Goal: Task Accomplishment & Management: Use online tool/utility

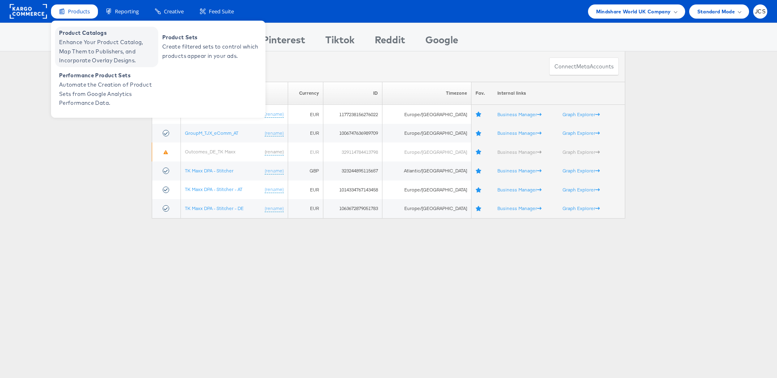
click at [83, 32] on span "Product Catalogs" at bounding box center [107, 32] width 97 height 9
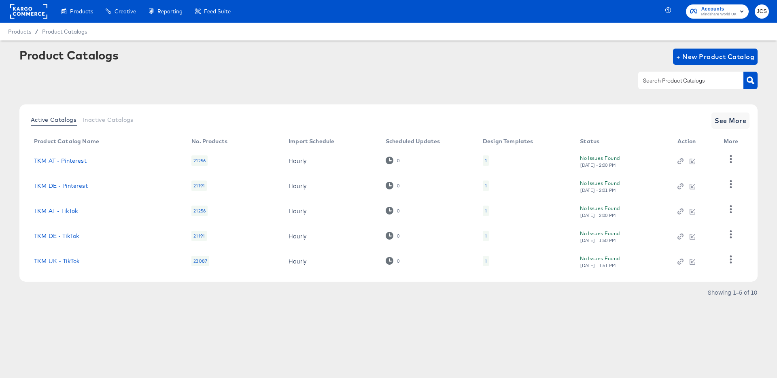
click at [38, 13] on rect at bounding box center [28, 11] width 37 height 15
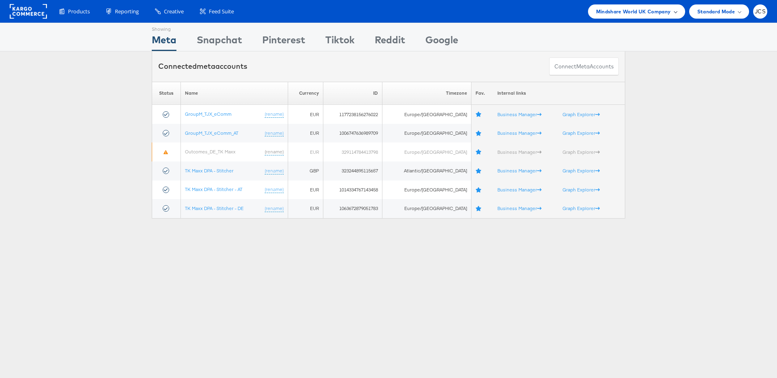
click at [621, 13] on span "Mindshare World UK Company" at bounding box center [633, 11] width 75 height 8
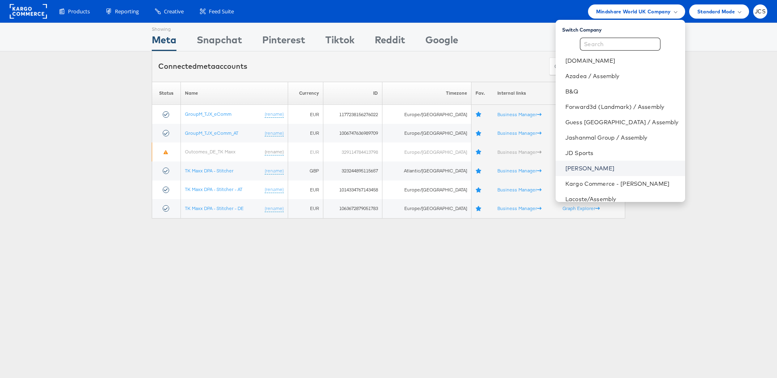
click at [569, 167] on link "[PERSON_NAME]" at bounding box center [621, 168] width 113 height 8
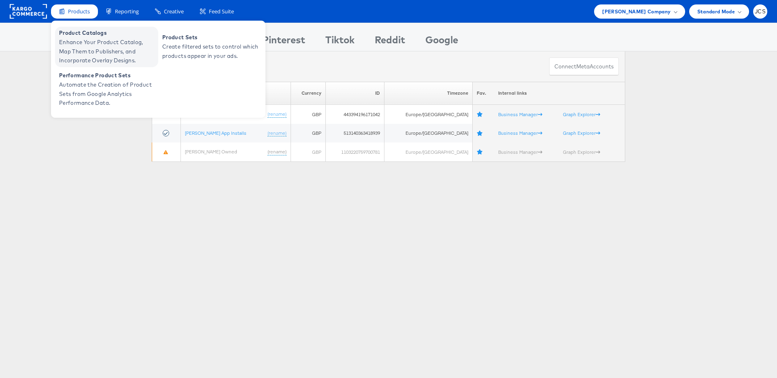
click at [81, 45] on span "Enhance Your Product Catalog, Map Them to Publishers, and Incorporate Overlay D…" at bounding box center [107, 52] width 97 height 28
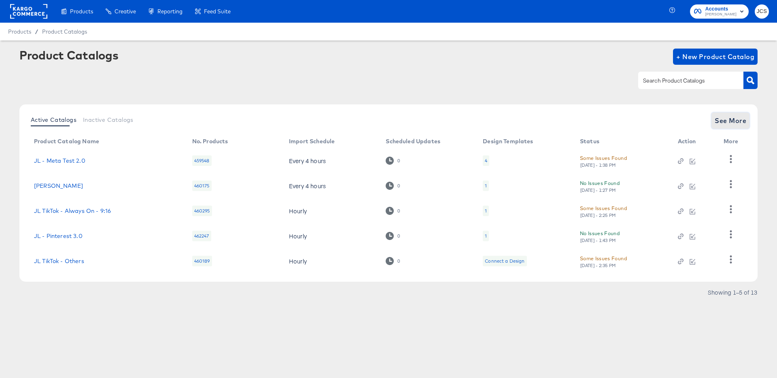
click at [741, 118] on span "See More" at bounding box center [730, 120] width 32 height 11
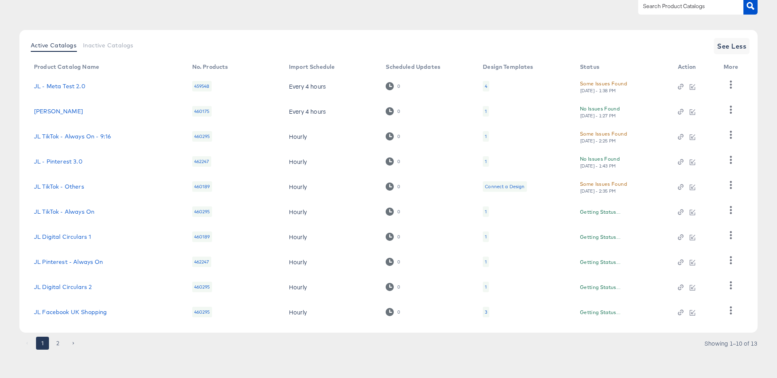
scroll to position [74, 0]
click at [59, 340] on button "2" at bounding box center [57, 343] width 13 height 13
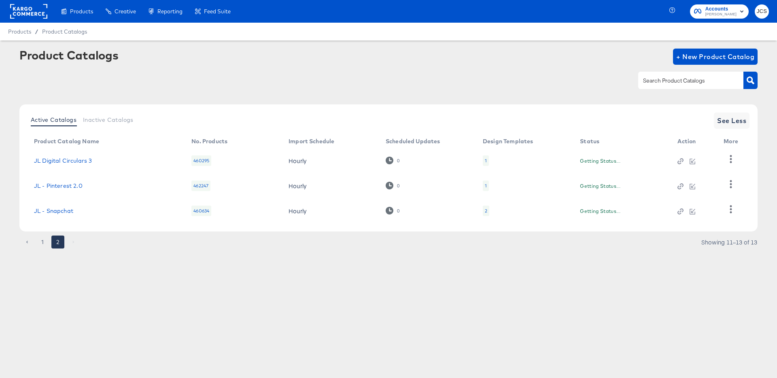
scroll to position [0, 0]
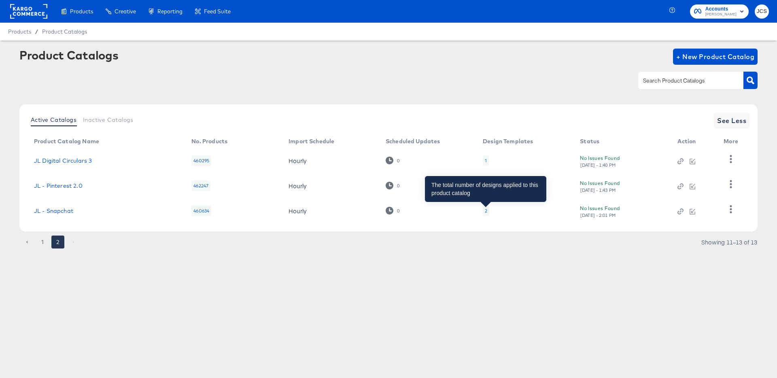
click at [486, 210] on div "2" at bounding box center [486, 211] width 2 height 6
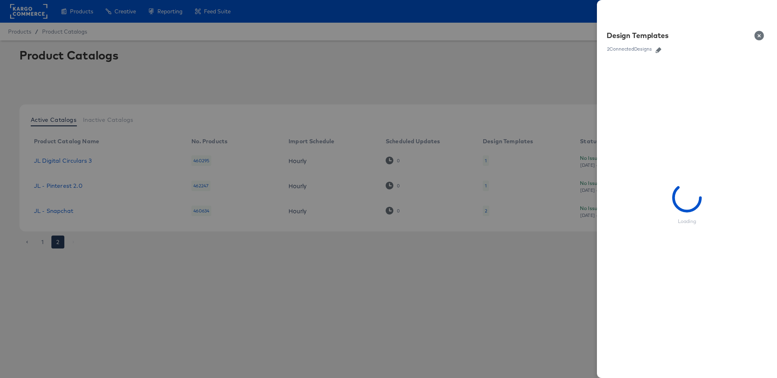
click at [659, 51] on icon "button" at bounding box center [658, 50] width 6 height 6
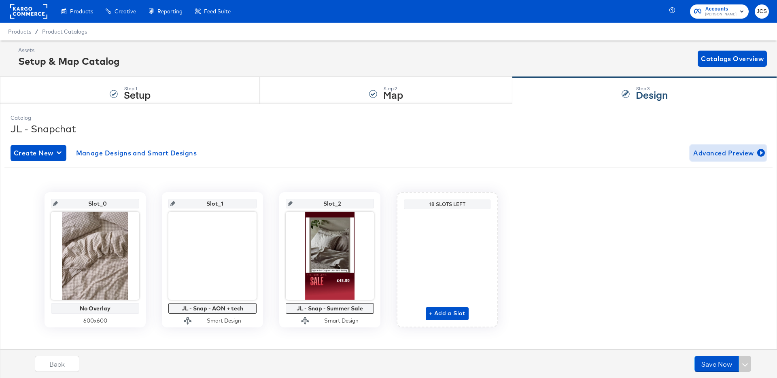
click at [712, 152] on span "Advanced Preview" at bounding box center [728, 152] width 70 height 11
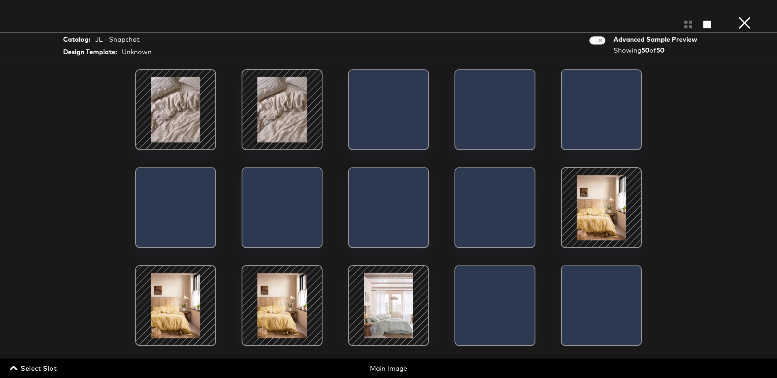
click at [51, 367] on span "Select Slot" at bounding box center [33, 367] width 45 height 11
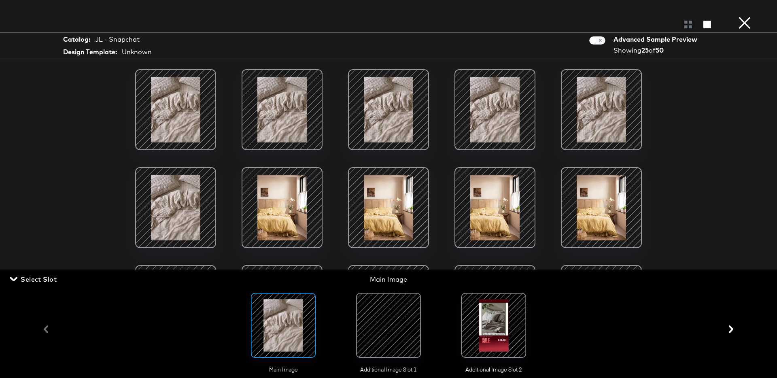
click at [386, 334] on div at bounding box center [388, 325] width 55 height 55
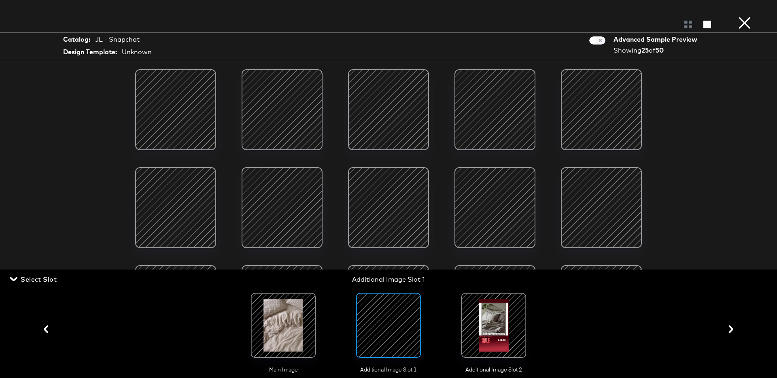
click at [44, 279] on span "Select Slot" at bounding box center [33, 278] width 45 height 11
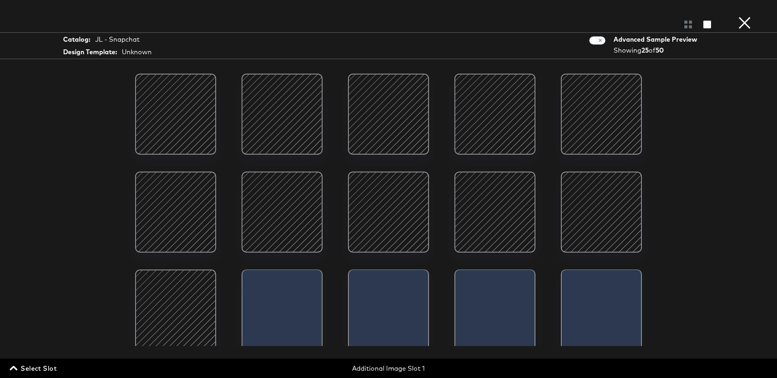
scroll to position [229, 0]
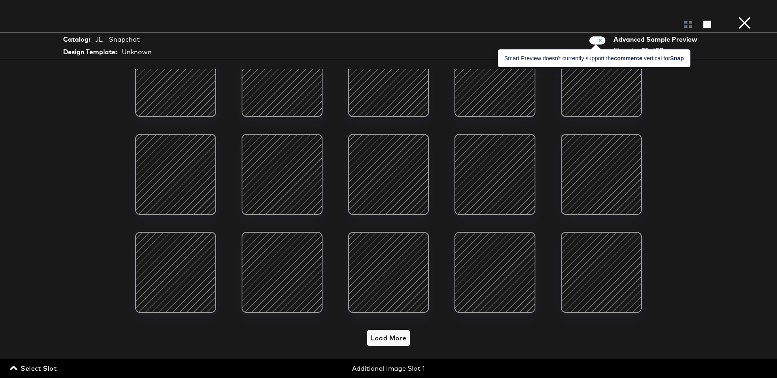
click at [601, 41] on span at bounding box center [597, 40] width 16 height 8
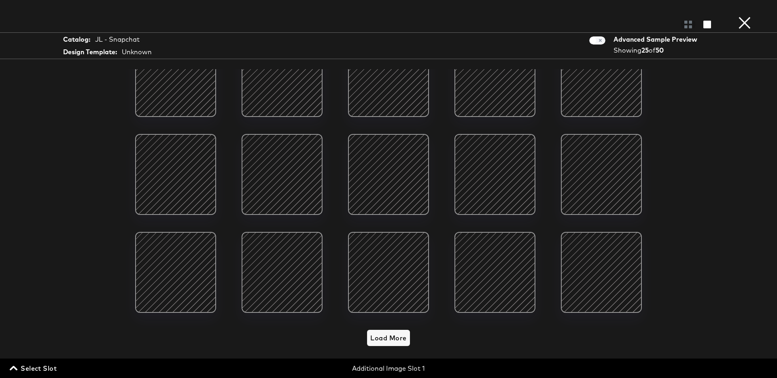
scroll to position [8, 0]
click at [392, 340] on span "Load More" at bounding box center [388, 337] width 36 height 11
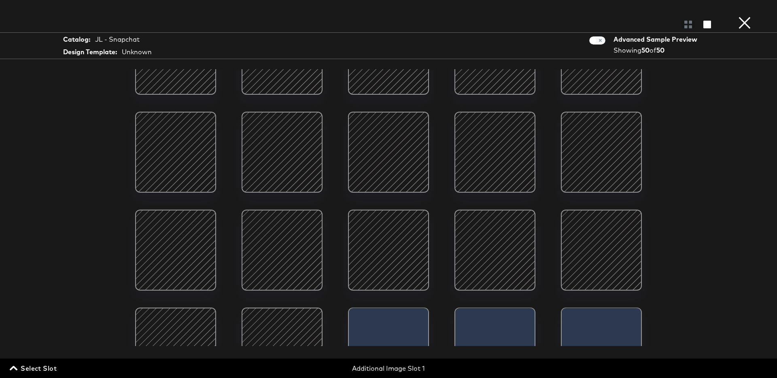
scroll to position [685, 0]
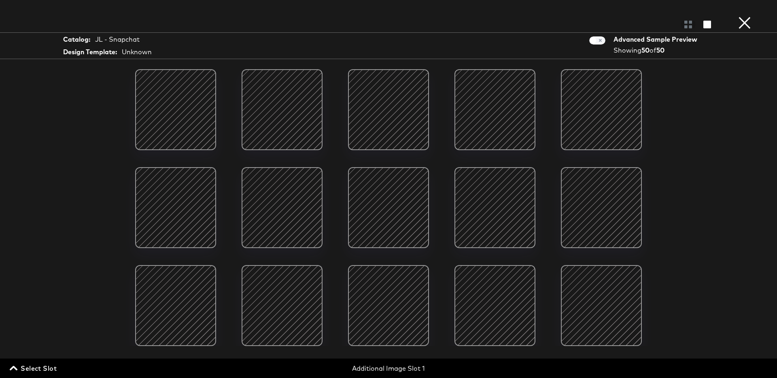
click at [498, 309] on div at bounding box center [494, 305] width 69 height 69
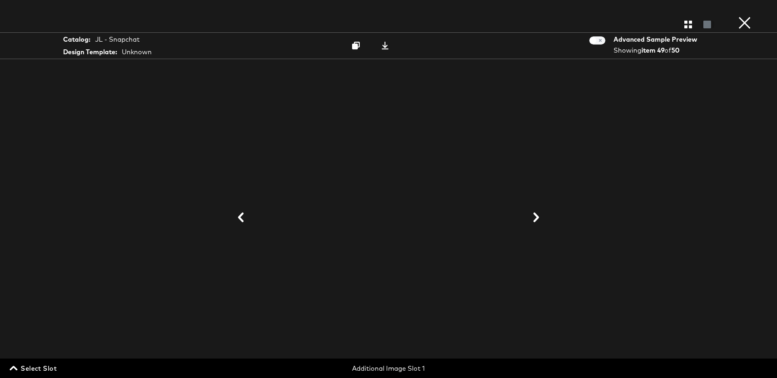
click at [536, 218] on icon at bounding box center [536, 217] width 10 height 10
click at [241, 215] on icon at bounding box center [241, 217] width 6 height 10
click at [386, 46] on icon at bounding box center [384, 46] width 7 height 8
click at [742, 16] on button "×" at bounding box center [744, 8] width 16 height 16
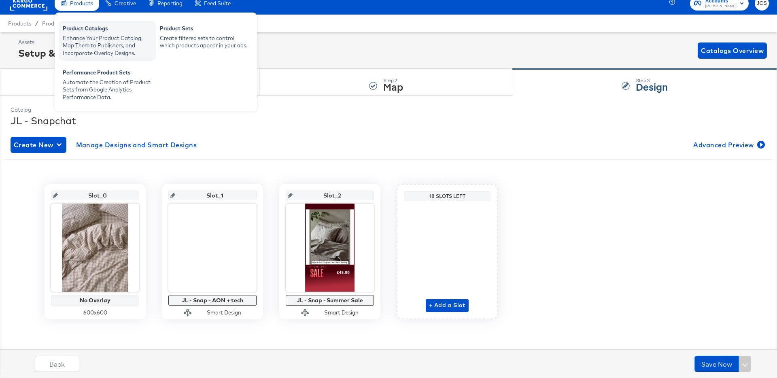
click at [79, 33] on div "Product Catalogs" at bounding box center [107, 30] width 89 height 10
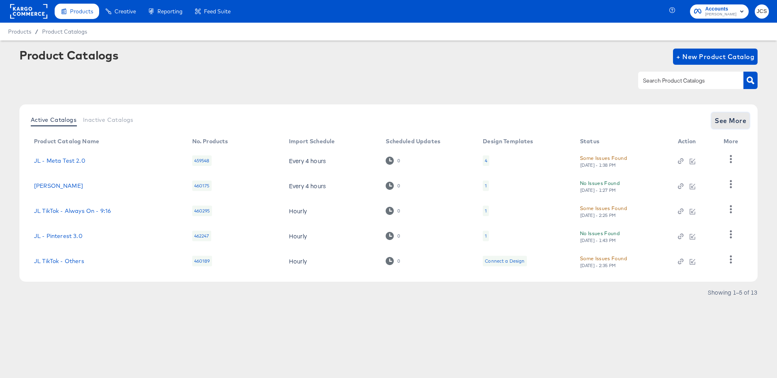
click at [734, 119] on span "See More" at bounding box center [730, 120] width 32 height 11
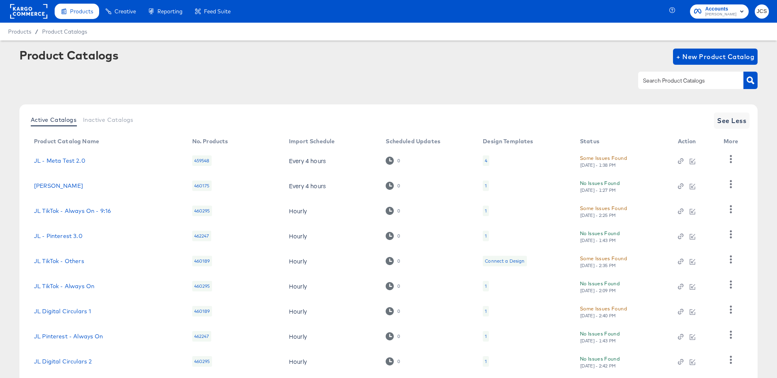
scroll to position [74, 0]
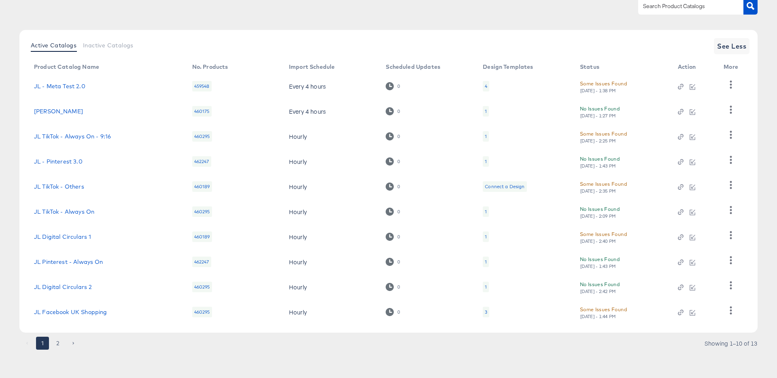
click at [483, 312] on div "3" at bounding box center [486, 312] width 6 height 11
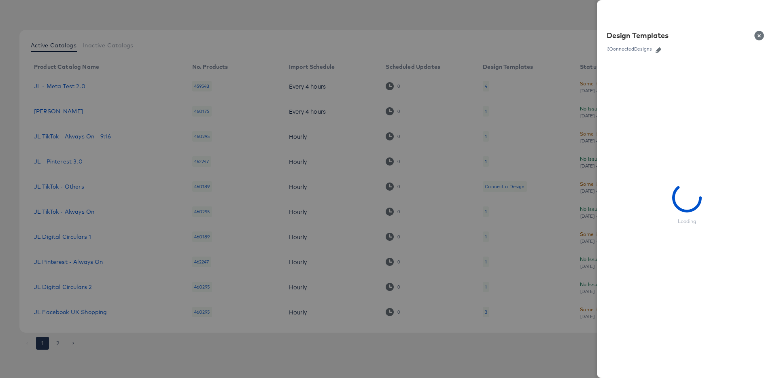
click at [658, 49] on icon "button" at bounding box center [658, 50] width 6 height 6
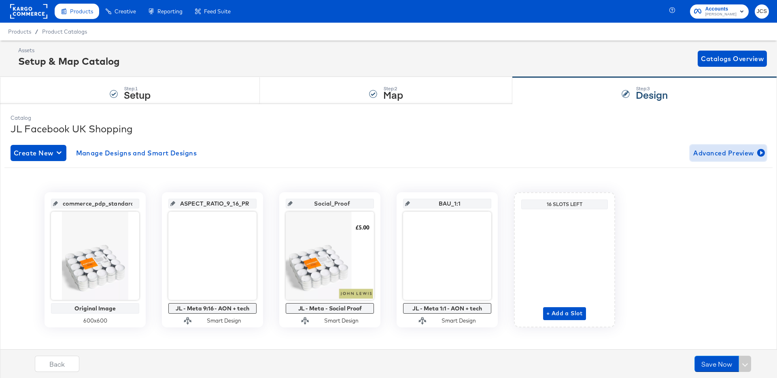
click at [721, 152] on span "Advanced Preview" at bounding box center [728, 152] width 70 height 11
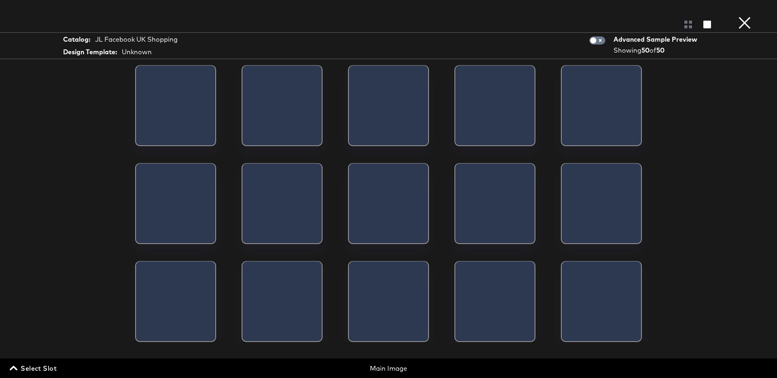
click at [46, 368] on span "Select Slot" at bounding box center [33, 367] width 45 height 11
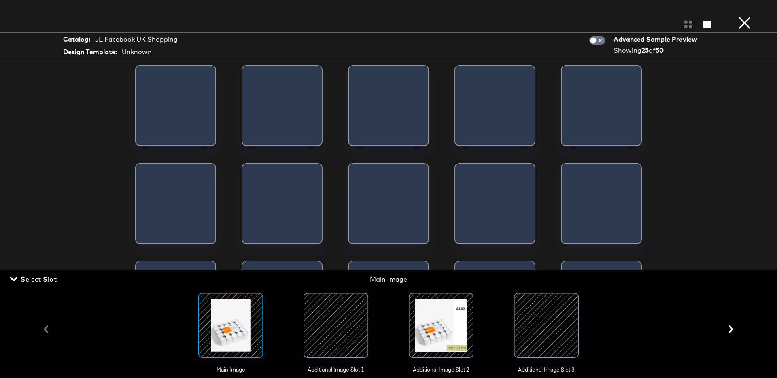
click at [352, 326] on div at bounding box center [335, 325] width 55 height 55
click at [439, 330] on div at bounding box center [440, 325] width 55 height 55
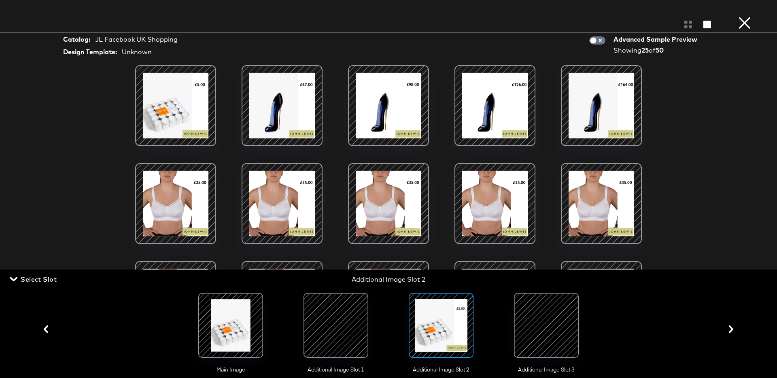
click at [547, 328] on div at bounding box center [546, 325] width 55 height 55
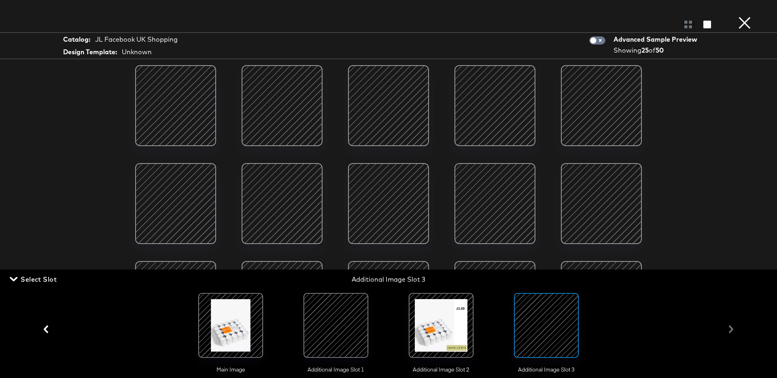
click at [34, 281] on span "Select Slot" at bounding box center [33, 278] width 45 height 11
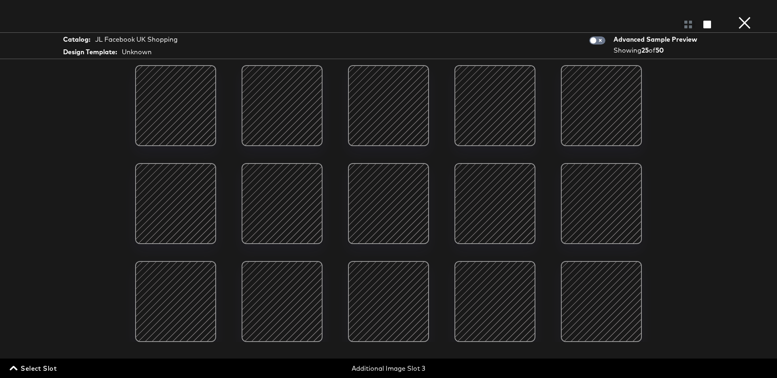
click at [386, 113] on div at bounding box center [388, 105] width 69 height 69
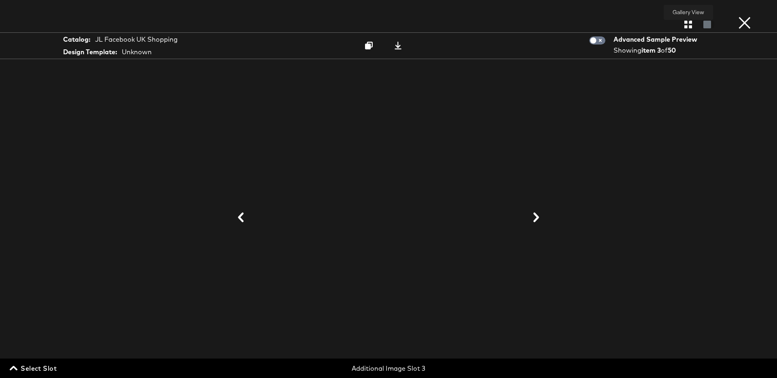
click at [691, 24] on icon "button" at bounding box center [688, 25] width 8 height 8
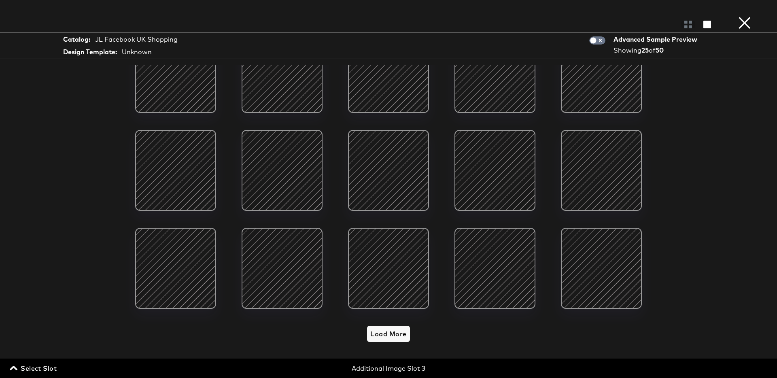
scroll to position [8, 0]
click at [393, 333] on span "Load More" at bounding box center [388, 333] width 36 height 11
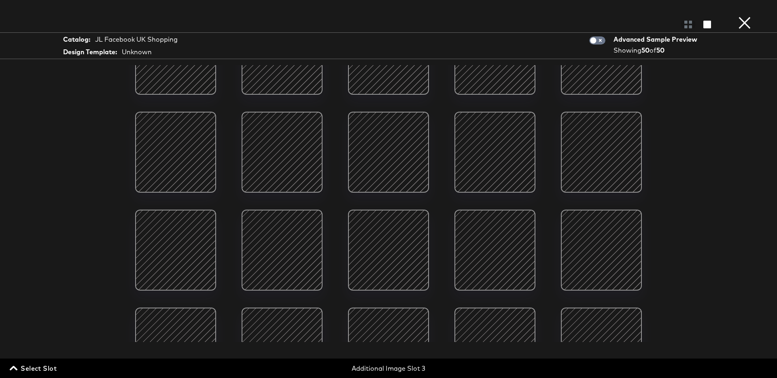
scroll to position [0, 0]
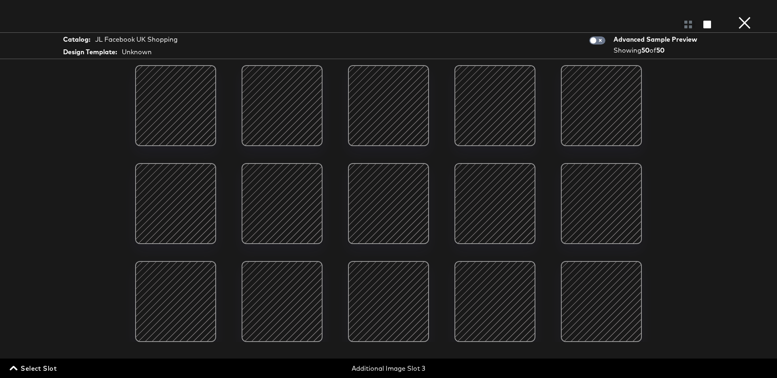
click at [501, 118] on div at bounding box center [494, 105] width 69 height 69
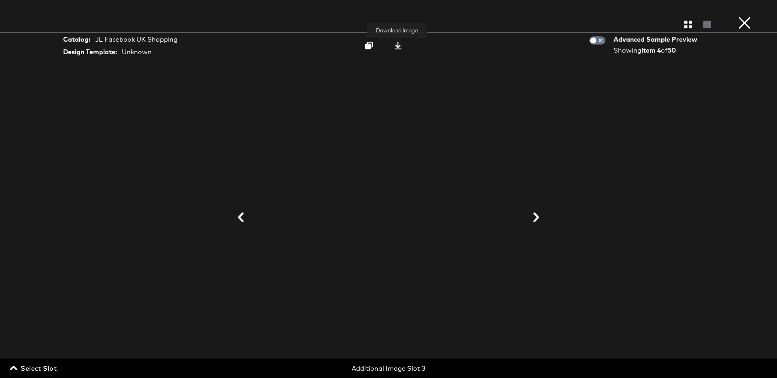
click at [398, 47] on icon at bounding box center [398, 46] width 8 height 8
click at [745, 16] on button "×" at bounding box center [744, 8] width 16 height 16
